Goal: Task Accomplishment & Management: Use online tool/utility

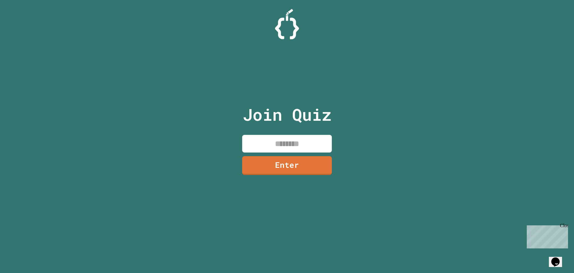
click at [280, 146] on input at bounding box center [287, 144] width 90 height 18
type input "********"
click at [313, 166] on link "Enter" at bounding box center [287, 165] width 90 height 20
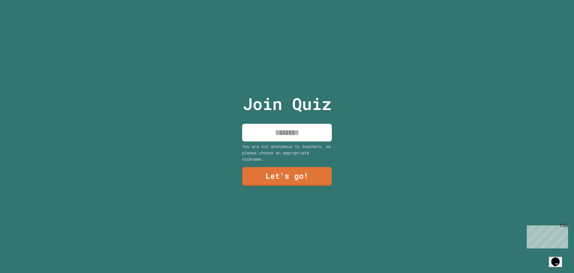
click at [304, 121] on div "Join Quiz You are not anonymous to teachers, so please choose an appropriate ni…" at bounding box center [287, 136] width 101 height 273
click at [303, 130] on input at bounding box center [287, 133] width 90 height 18
type input "********"
click at [293, 176] on link "Let's go!" at bounding box center [287, 176] width 90 height 20
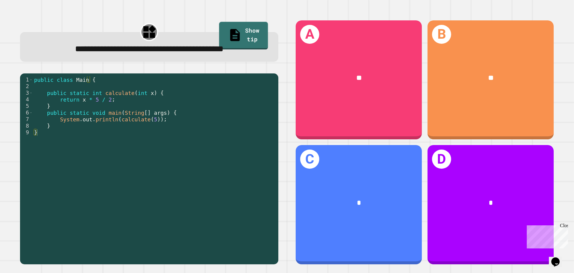
click at [228, 43] on div "**********" at bounding box center [149, 48] width 237 height 13
click at [229, 37] on link "Show tip" at bounding box center [243, 35] width 49 height 29
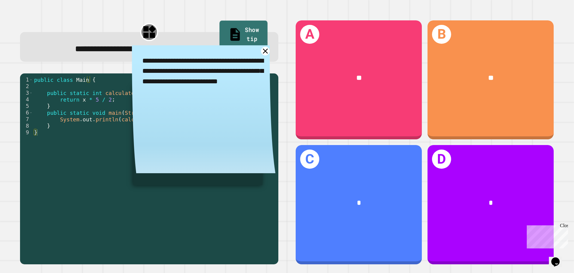
click at [229, 37] on link "Show tip" at bounding box center [244, 35] width 48 height 29
click at [230, 37] on link "Show tip" at bounding box center [244, 35] width 48 height 29
click at [261, 55] on icon at bounding box center [265, 51] width 10 height 10
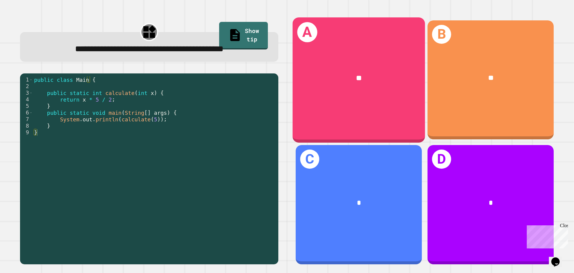
click at [408, 61] on div "**" at bounding box center [359, 78] width 133 height 40
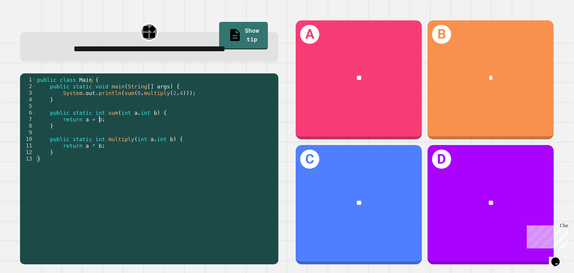
click at [236, 137] on div "public class Main { public static void main ( String [ ] args ) { System . out …" at bounding box center [156, 158] width 240 height 165
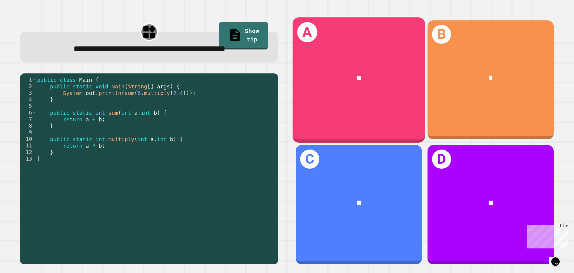
click at [360, 69] on div "**" at bounding box center [359, 78] width 133 height 40
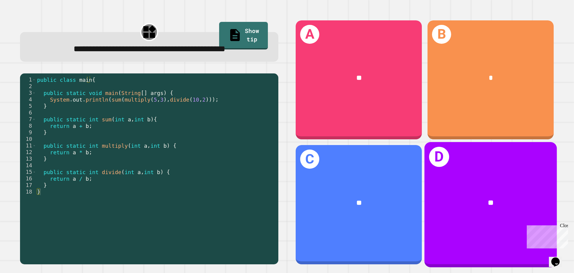
click at [484, 211] on div "**" at bounding box center [491, 203] width 133 height 40
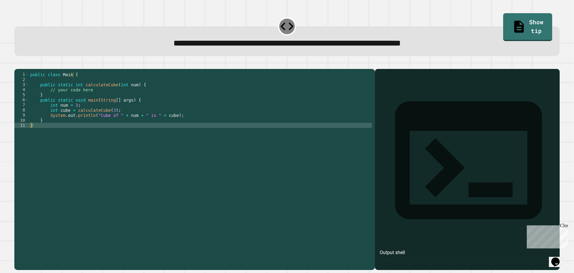
click at [178, 128] on div "public class Main { public static int calculateCube ( int num ) { // your code …" at bounding box center [200, 163] width 343 height 183
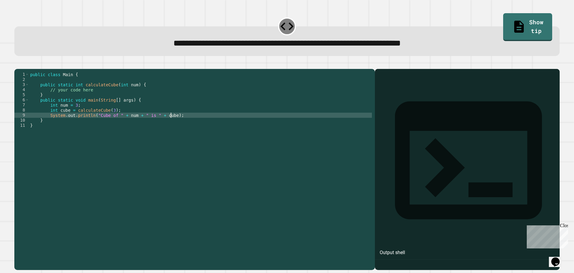
type textarea "**********"
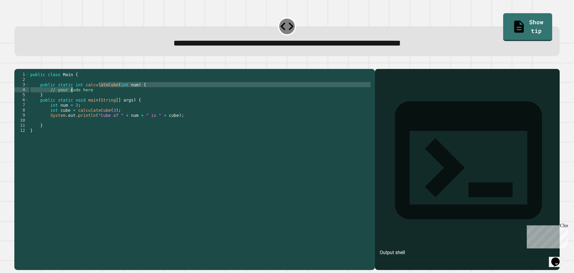
drag, startPoint x: 100, startPoint y: 96, endPoint x: 75, endPoint y: 97, distance: 24.3
click at [74, 97] on div "public class Main { public static int calculateCube ( int num ) { // your code …" at bounding box center [200, 163] width 343 height 183
click at [97, 96] on div "public class Main { public static int calculateCube ( int num ) { // your code …" at bounding box center [200, 163] width 343 height 183
drag, startPoint x: 92, startPoint y: 98, endPoint x: 49, endPoint y: 99, distance: 43.1
click at [49, 99] on div "public class Main { public static int calculateCube ( int num ) { // your code …" at bounding box center [200, 163] width 343 height 183
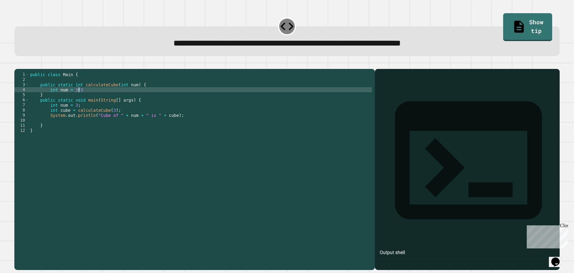
scroll to position [0, 3]
click at [28, 69] on div at bounding box center [287, 65] width 546 height 7
click at [23, 69] on icon "button" at bounding box center [21, 68] width 3 height 4
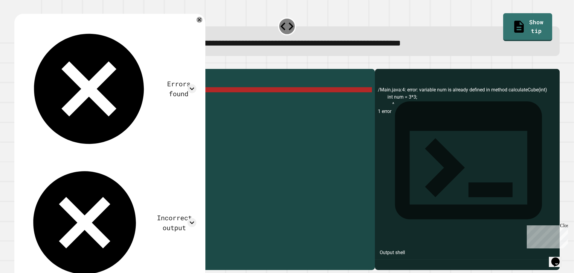
click at [72, 99] on div "public class Main { public static int calculateCube ( int num ) { int num = 3 *…" at bounding box center [200, 163] width 343 height 183
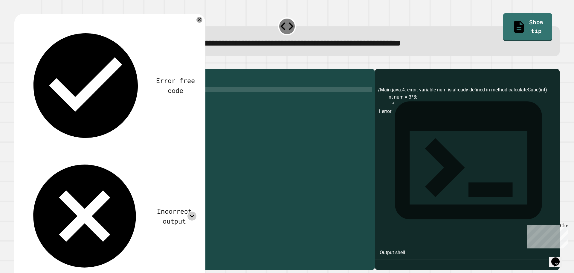
scroll to position [0, 4]
click at [193, 211] on icon at bounding box center [192, 215] width 9 height 9
click at [265, 65] on div at bounding box center [287, 65] width 546 height 7
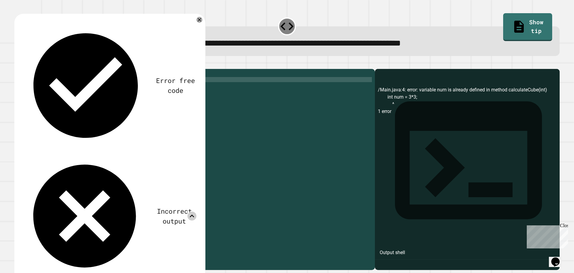
click at [241, 89] on div "public class Main { public static int calculateCube ( int num ) { int num = ( 3…" at bounding box center [200, 163] width 343 height 183
click at [215, 128] on div "public class Main { public static int calculateCube ( int num ) { int num = ( 3…" at bounding box center [200, 163] width 343 height 183
click at [198, 22] on icon at bounding box center [199, 20] width 7 height 7
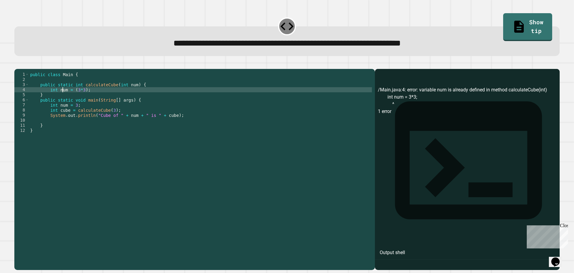
click at [62, 99] on div "public class Main { public static int calculateCube ( int num ) { int num = ( 3…" at bounding box center [200, 163] width 343 height 183
click at [17, 64] on icon "button" at bounding box center [17, 64] width 0 height 0
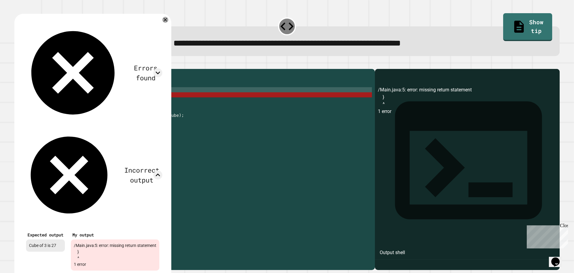
click at [202, 88] on div "public class Main { public static int calculateCube ( int num ) { int cube = ( …" at bounding box center [200, 163] width 343 height 183
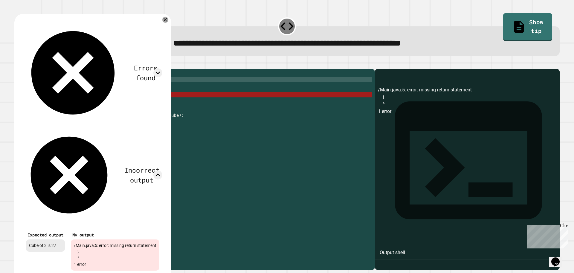
click at [168, 20] on icon at bounding box center [165, 20] width 6 height 6
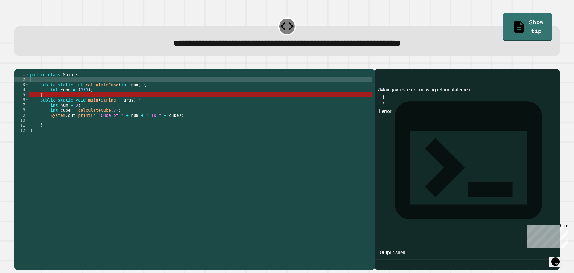
click at [94, 102] on div "public class Main { public static int calculateCube ( int num ) { int cube = ( …" at bounding box center [200, 163] width 343 height 183
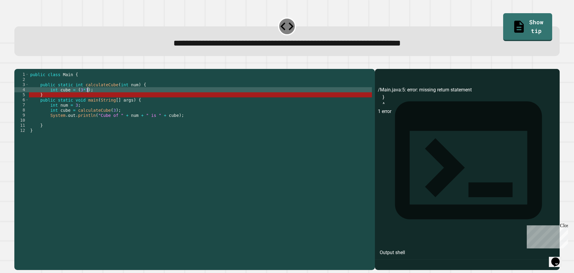
drag, startPoint x: 96, startPoint y: 99, endPoint x: 89, endPoint y: 99, distance: 6.6
click at [89, 99] on div "public class Main { public static int calculateCube ( int num ) { int cube = ( …" at bounding box center [200, 163] width 343 height 183
click at [63, 98] on div "public class Main { public static int calculateCube ( int num ) { int cube = ( …" at bounding box center [200, 163] width 343 height 183
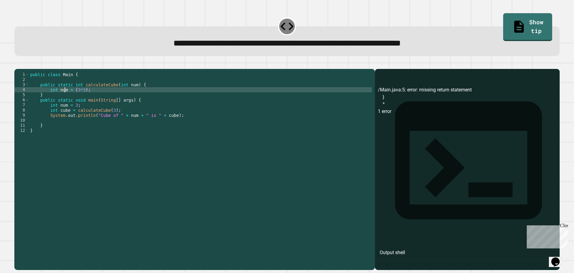
scroll to position [0, 2]
type textarea "**********"
click at [17, 64] on button "button" at bounding box center [17, 64] width 0 height 0
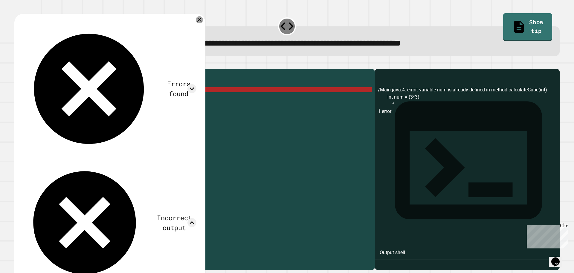
click at [197, 22] on icon at bounding box center [199, 19] width 7 height 7
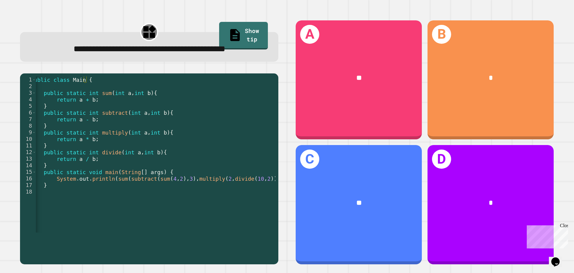
scroll to position [0, 16]
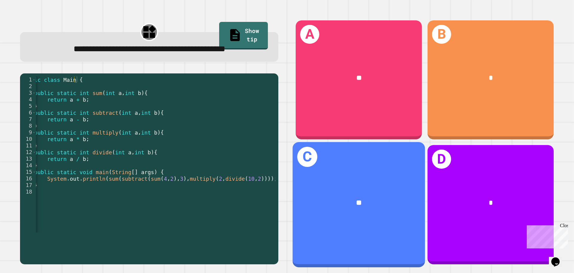
click at [403, 221] on div "C **" at bounding box center [359, 204] width 133 height 125
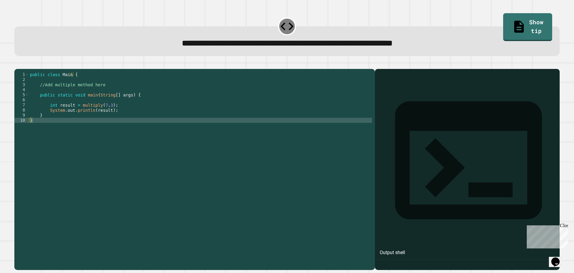
click at [125, 120] on div "public class Main { //Add multiple method here public static void main ( String…" at bounding box center [200, 163] width 343 height 183
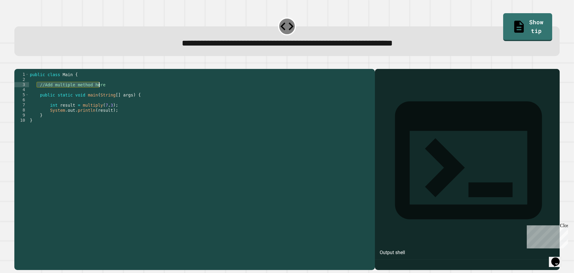
drag, startPoint x: 38, startPoint y: 95, endPoint x: 105, endPoint y: 92, distance: 66.8
click at [105, 92] on div "public class Main { //Add multiple method here public static void main ( String…" at bounding box center [200, 163] width 343 height 183
click at [504, 23] on link "Show tip" at bounding box center [528, 27] width 49 height 28
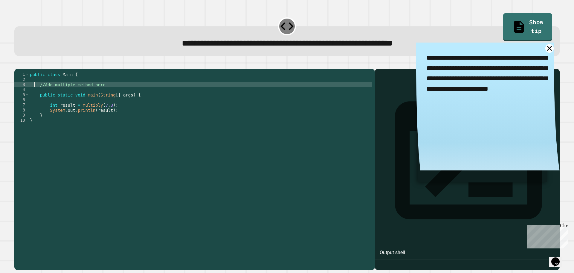
click at [36, 93] on div "public class Main { //Add multiple method here public static void main ( String…" at bounding box center [200, 163] width 343 height 183
drag, startPoint x: 36, startPoint y: 93, endPoint x: 111, endPoint y: 92, distance: 74.8
click at [111, 92] on div "public class Main { //Add multiple method here public static void main ( String…" at bounding box center [200, 163] width 343 height 183
click at [545, 49] on icon at bounding box center [550, 48] width 10 height 10
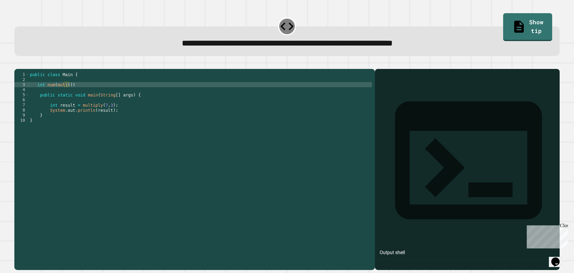
click at [66, 92] on div "public class Main { int num ( mult ( )) public static void main ( String [ ] ar…" at bounding box center [200, 163] width 343 height 183
click at [69, 94] on div "public class Main { int num ( mult ( )) public static void main ( String [ ] ar…" at bounding box center [200, 163] width 343 height 183
drag, startPoint x: 71, startPoint y: 94, endPoint x: 53, endPoint y: 93, distance: 18.0
click at [53, 93] on div "public class Main { int num ( mult ( )) public static void main ( String [ ] ar…" at bounding box center [200, 163] width 343 height 183
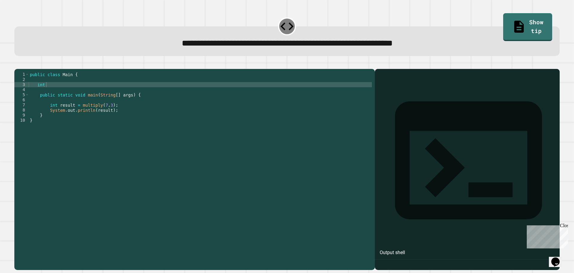
click at [182, 42] on span "**********" at bounding box center [287, 43] width 211 height 8
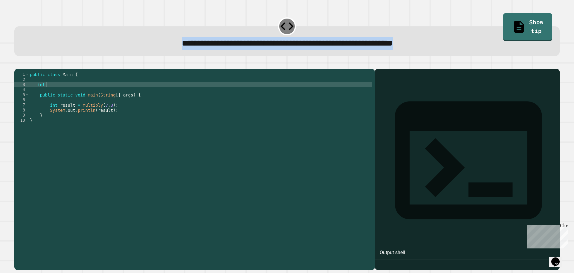
click at [182, 42] on span "**********" at bounding box center [287, 43] width 211 height 8
copy div "**********"
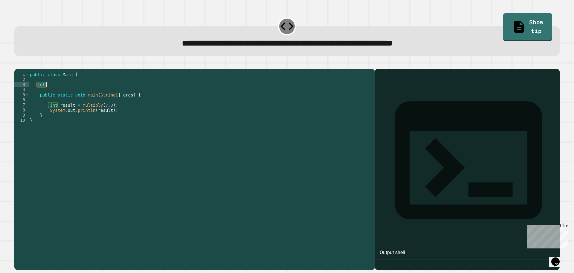
drag, startPoint x: 36, startPoint y: 94, endPoint x: 47, endPoint y: 94, distance: 10.8
click at [47, 94] on div "public class Main { int public static void main ( String [ ] args ) { int resul…" at bounding box center [200, 163] width 343 height 183
paste textarea "**********"
type textarea "**********"
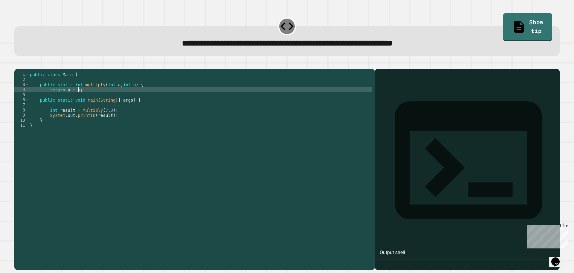
scroll to position [0, 1]
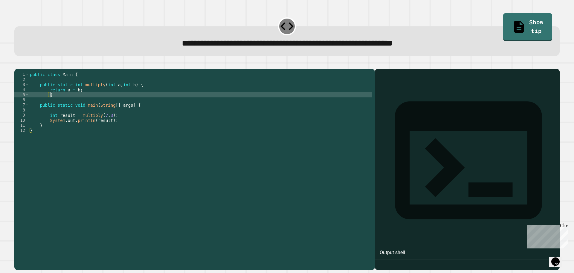
type textarea "*"
click at [16, 69] on div at bounding box center [287, 65] width 546 height 7
click at [17, 64] on icon "button" at bounding box center [17, 64] width 0 height 0
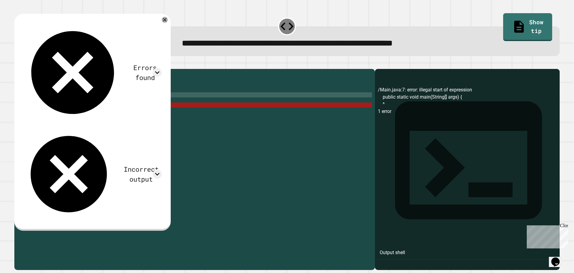
click at [59, 102] on div "public class Main { public static int multiply ( int a , int b ) { return a * b…" at bounding box center [200, 163] width 343 height 183
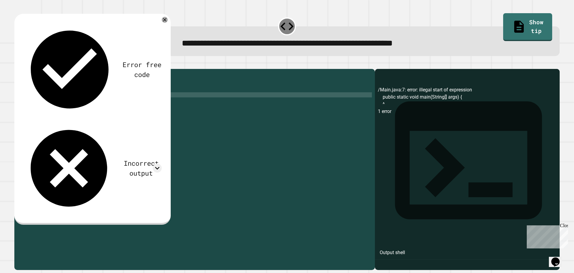
click at [17, 64] on icon "button" at bounding box center [17, 64] width 0 height 0
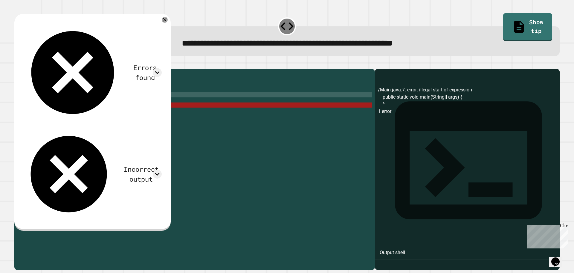
click at [138, 93] on div "public class Main { public static int multiply ( int a , int b ) { return a * b…" at bounding box center [200, 163] width 343 height 183
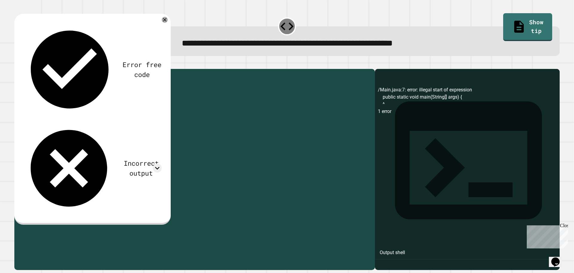
drag, startPoint x: 80, startPoint y: 100, endPoint x: 51, endPoint y: 98, distance: 28.5
click at [47, 100] on div "public class Main { public static int multiply ( int a , int b ) return a * b ;…" at bounding box center [200, 163] width 343 height 183
click at [133, 92] on div "public class Main { public static int multiply ( int a , int b ) return a * b ;…" at bounding box center [200, 163] width 343 height 183
click at [17, 64] on icon "button" at bounding box center [17, 64] width 0 height 0
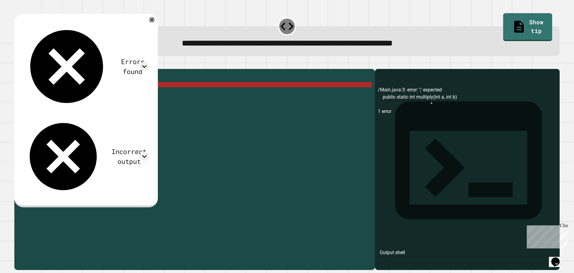
click at [138, 95] on div "public class Main { public static int multiply ( int a , int b ) return a * b ;…" at bounding box center [200, 163] width 343 height 183
click at [130, 94] on div "public class Main { public static int multiply ( int a , int b ) return a * b ;…" at bounding box center [200, 163] width 343 height 183
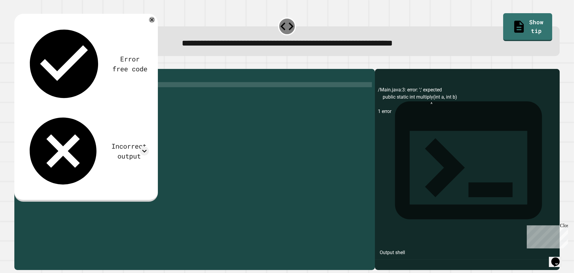
click at [23, 69] on icon "button" at bounding box center [21, 68] width 3 height 4
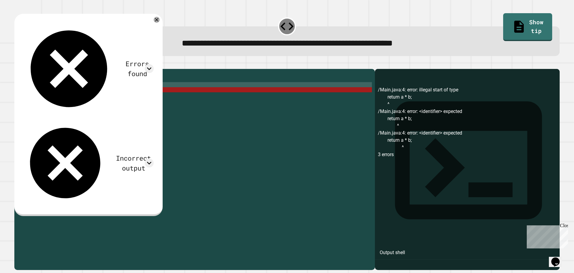
click at [145, 94] on div "public class Main { public static int multiply ( int a , int b ) ; return a * b…" at bounding box center [200, 163] width 343 height 183
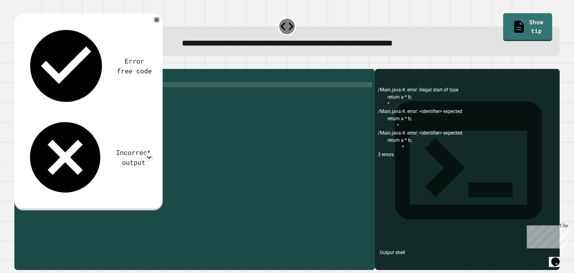
type textarea "**********"
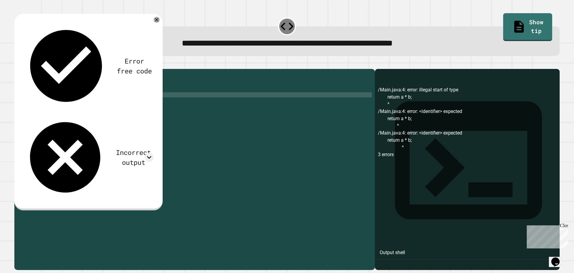
type textarea "*"
click at [23, 67] on icon "button" at bounding box center [21, 68] width 3 height 4
